Goal: Find specific page/section: Find specific page/section

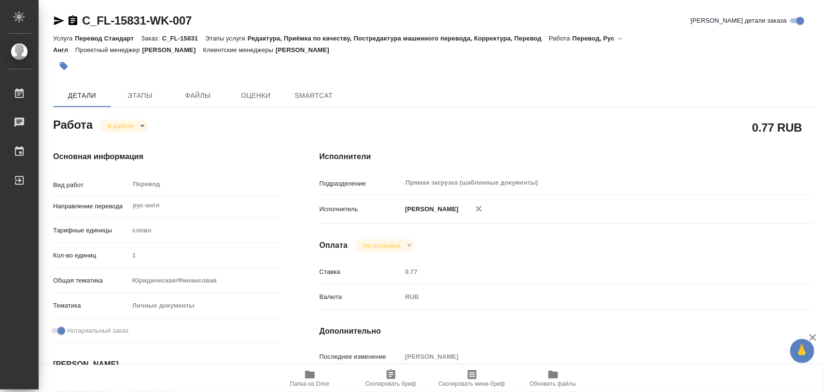
type textarea "x"
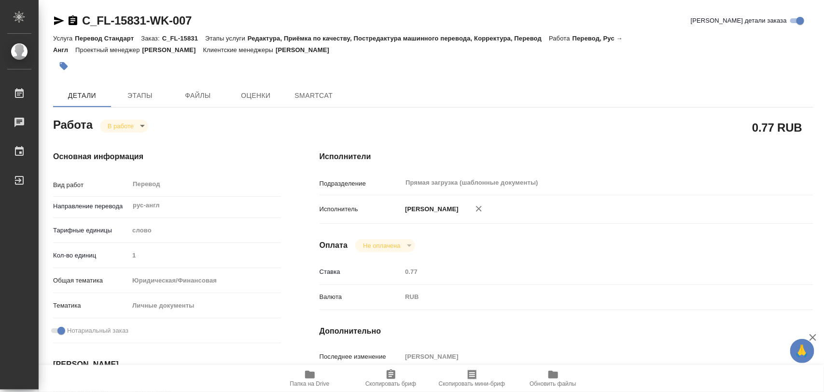
type textarea "x"
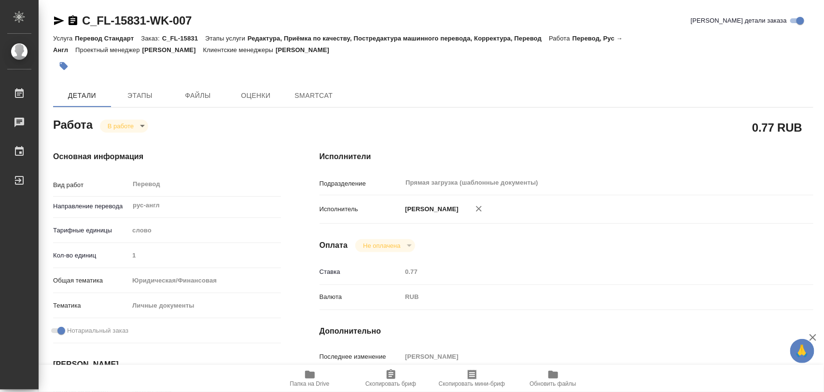
type textarea "x"
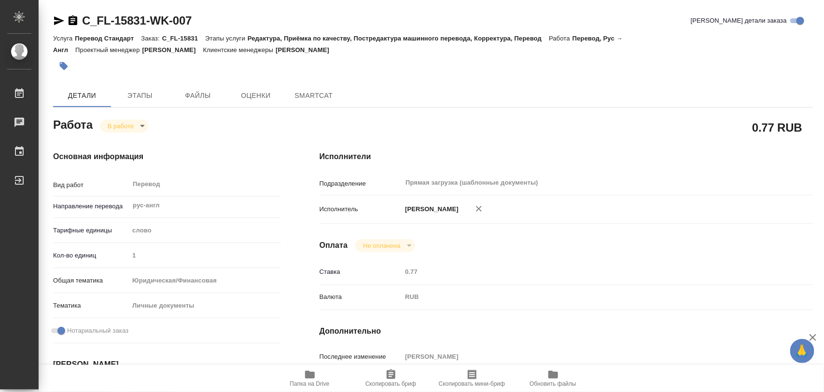
type textarea "x"
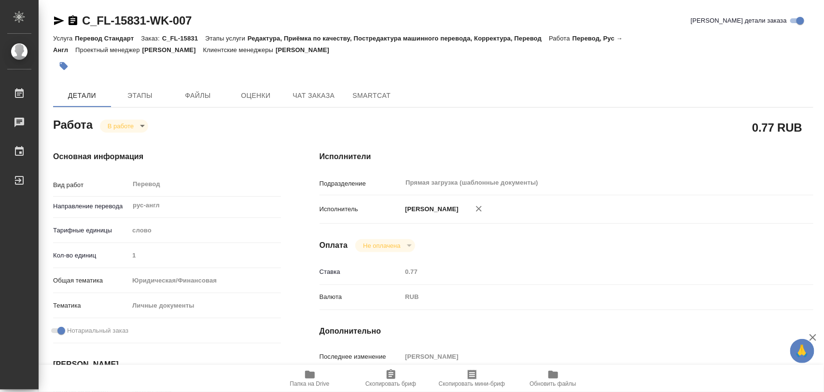
type textarea "x"
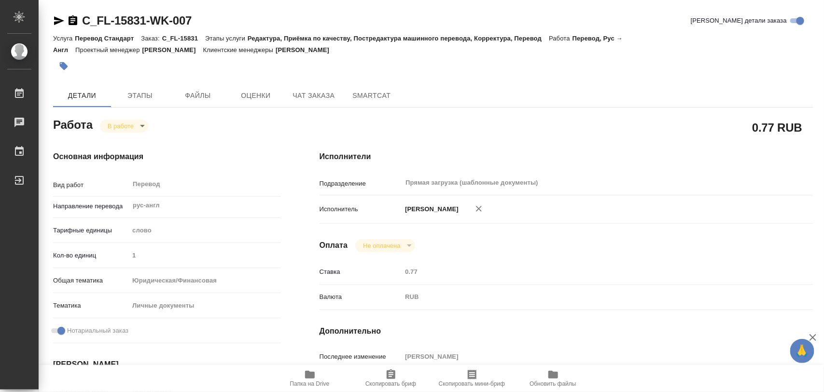
click at [314, 379] on icon "button" at bounding box center [310, 375] width 10 height 8
type textarea "x"
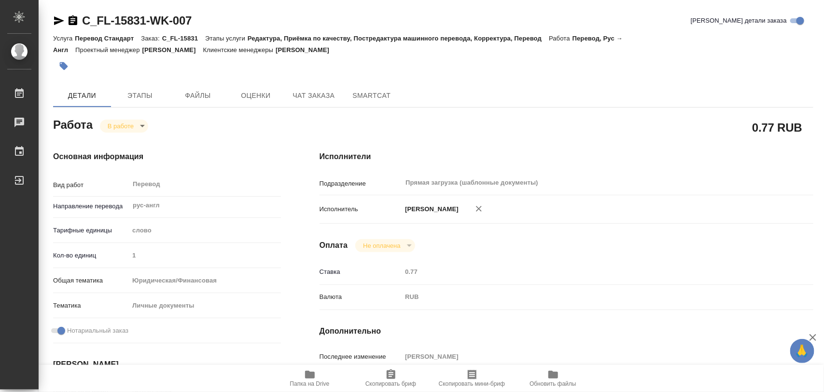
type textarea "x"
